Goal: Task Accomplishment & Management: Use online tool/utility

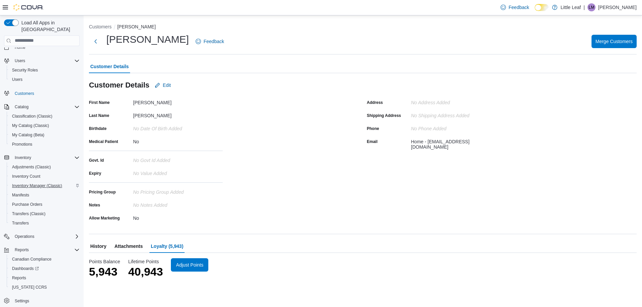
scroll to position [10, 0]
click at [22, 273] on span "Reports" at bounding box center [19, 275] width 14 height 5
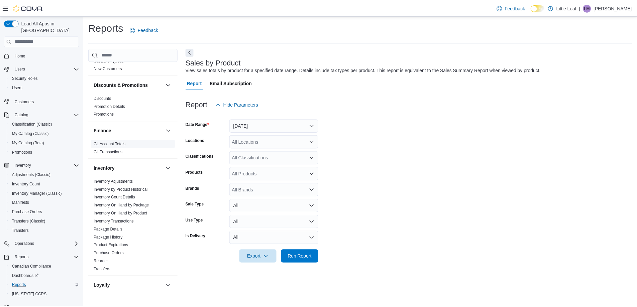
scroll to position [301, 0]
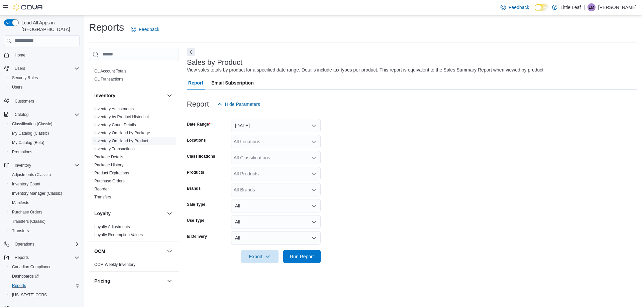
click at [120, 139] on link "Inventory On Hand by Product" at bounding box center [121, 141] width 54 height 5
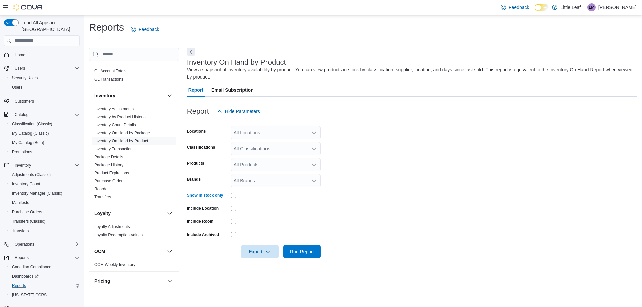
click at [289, 132] on div "All Locations" at bounding box center [276, 132] width 90 height 13
click at [291, 153] on span "[STREET_ADDRESS]" at bounding box center [268, 153] width 46 height 7
click at [359, 144] on form "Locations [STREET_ADDRESS] Combo box. Selected. [STREET_ADDRESS]. Press Backspa…" at bounding box center [412, 188] width 450 height 140
click at [288, 151] on div "All Classifications" at bounding box center [276, 148] width 90 height 13
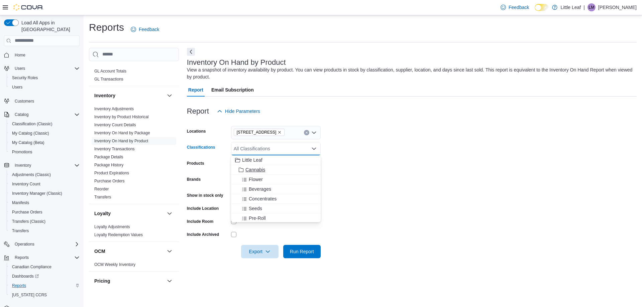
click at [259, 168] on span "Cannabis" at bounding box center [255, 169] width 20 height 7
click at [370, 153] on form "Locations [STREET_ADDRESS] Classifications Cannabis Combo box. Selected. Cannab…" at bounding box center [412, 188] width 450 height 140
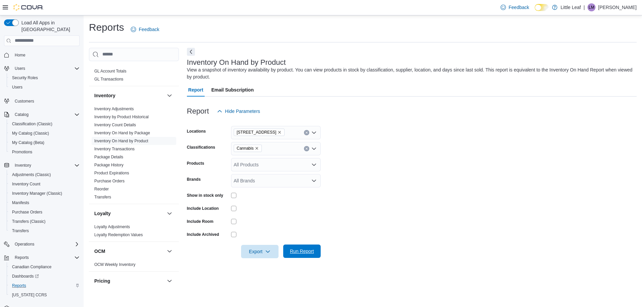
click at [302, 250] on span "Run Report" at bounding box center [302, 251] width 24 height 7
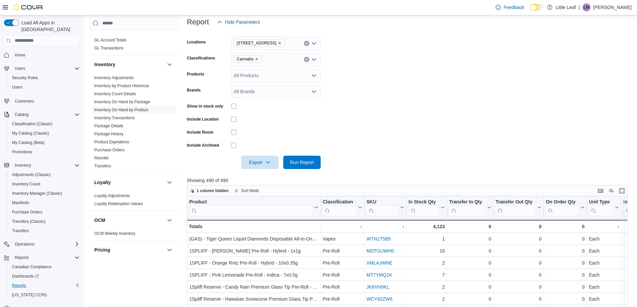
scroll to position [85, 0]
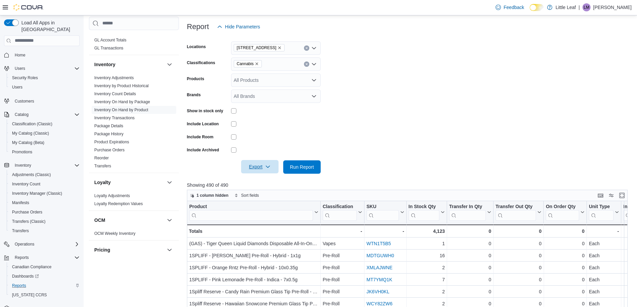
click at [268, 168] on icon "button" at bounding box center [267, 166] width 5 height 5
click at [269, 181] on span "Export to Excel" at bounding box center [261, 180] width 30 height 5
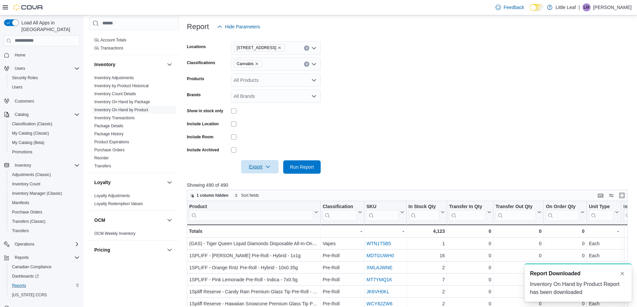
scroll to position [0, 0]
